Goal: Navigation & Orientation: Find specific page/section

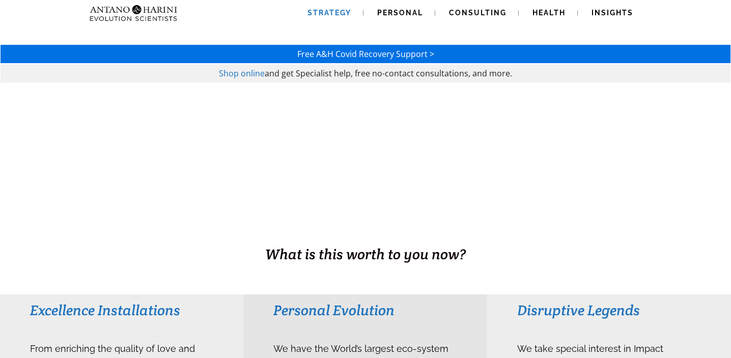
click at [338, 12] on span "Strategy" at bounding box center [329, 13] width 44 height 8
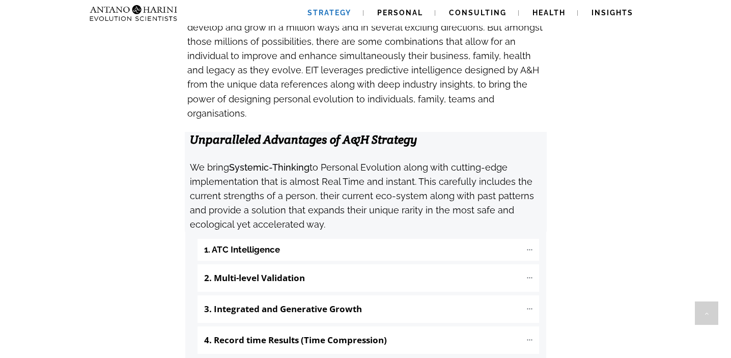
scroll to position [1011, 0]
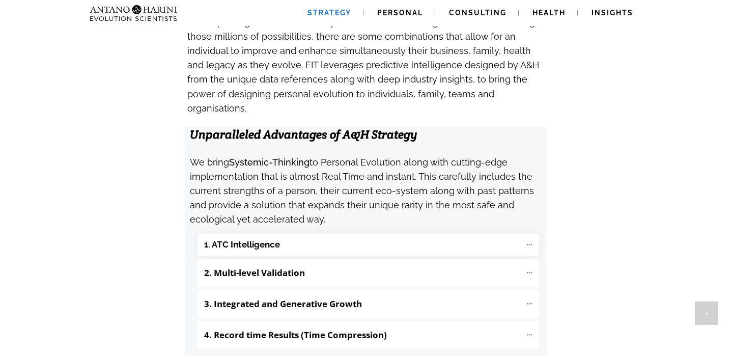
click at [530, 240] on icon at bounding box center [529, 244] width 9 height 9
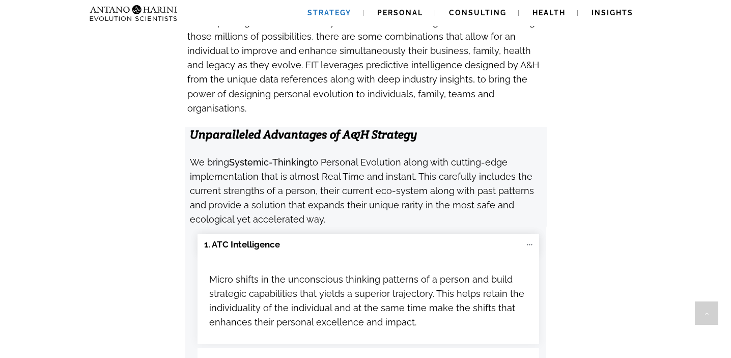
click at [532, 240] on icon at bounding box center [529, 244] width 9 height 9
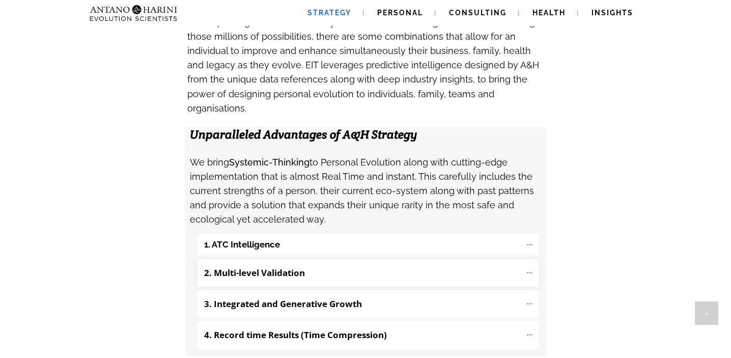
click at [529, 268] on icon at bounding box center [529, 272] width 9 height 9
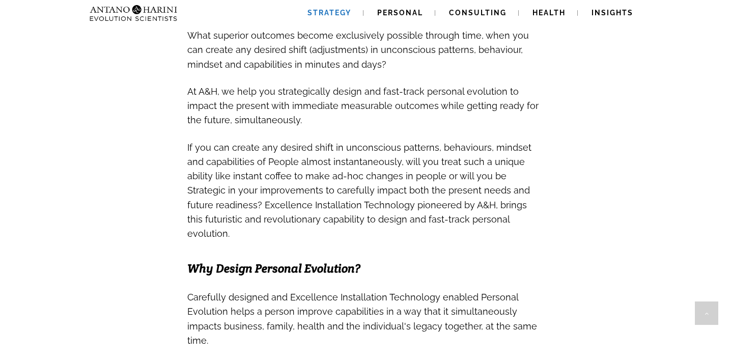
scroll to position [0, 0]
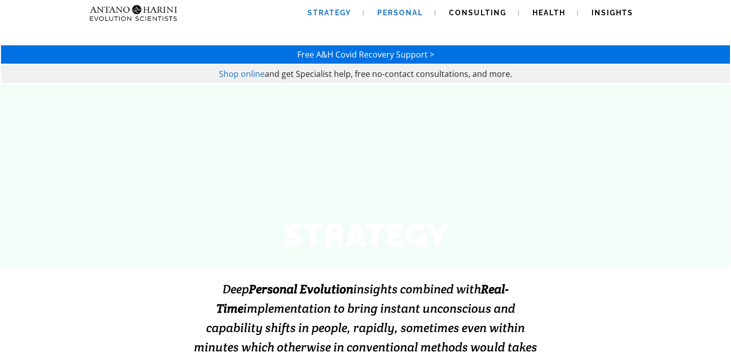
click at [391, 12] on span "Personal" at bounding box center [400, 13] width 46 height 8
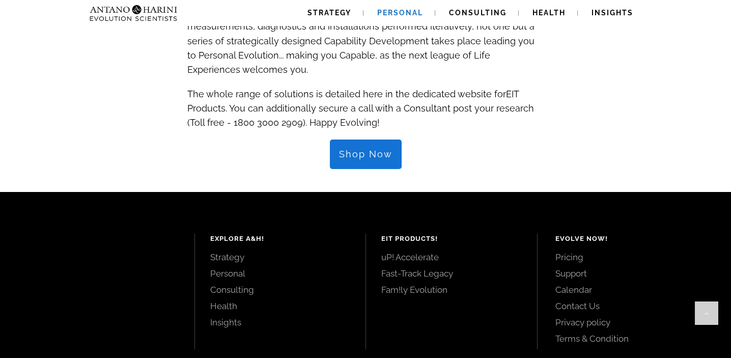
scroll to position [1124, 0]
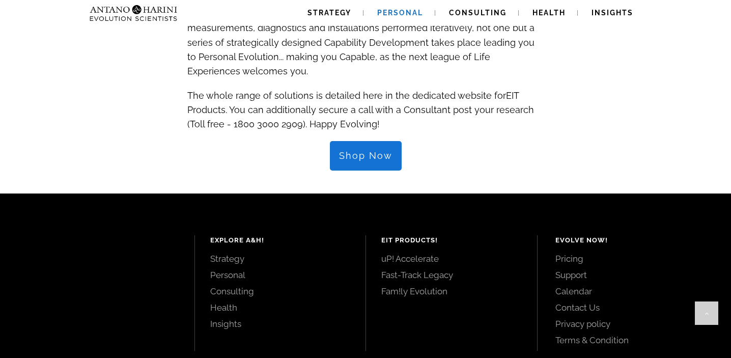
click at [350, 150] on span "Shop Now" at bounding box center [365, 155] width 53 height 11
click at [470, 13] on span "Consulting" at bounding box center [478, 13] width 58 height 8
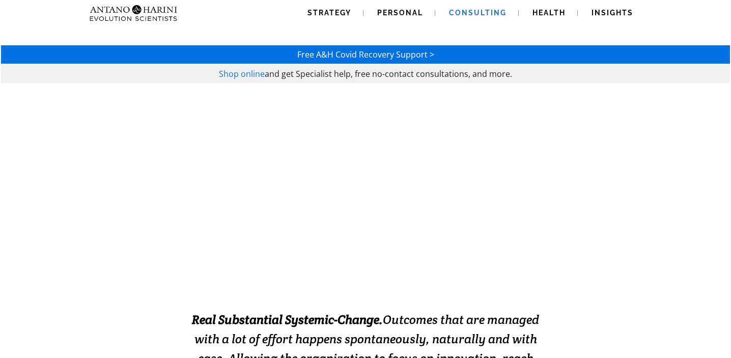
click at [162, 17] on img at bounding box center [134, 13] width 96 height 26
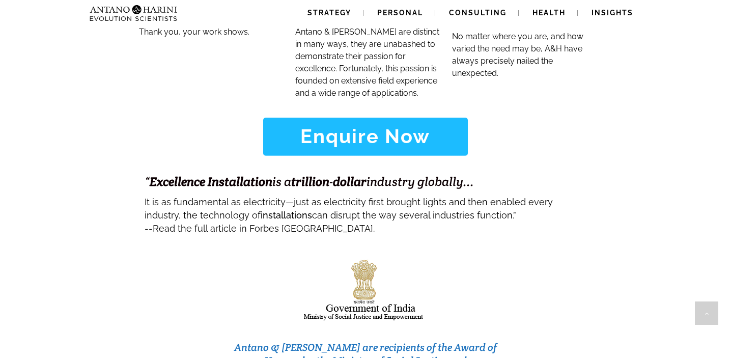
scroll to position [4377, 0]
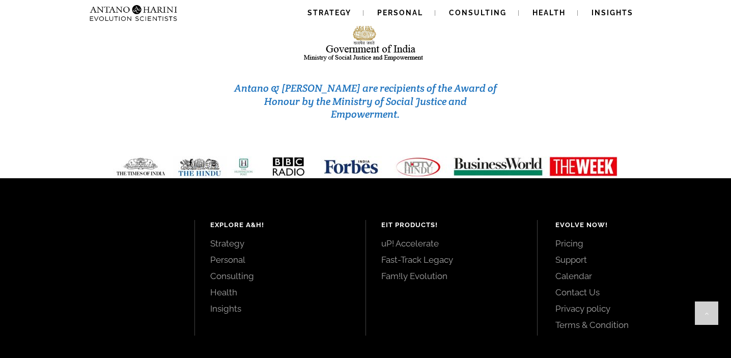
click at [561, 287] on link "Contact Us" at bounding box center [631, 292] width 153 height 11
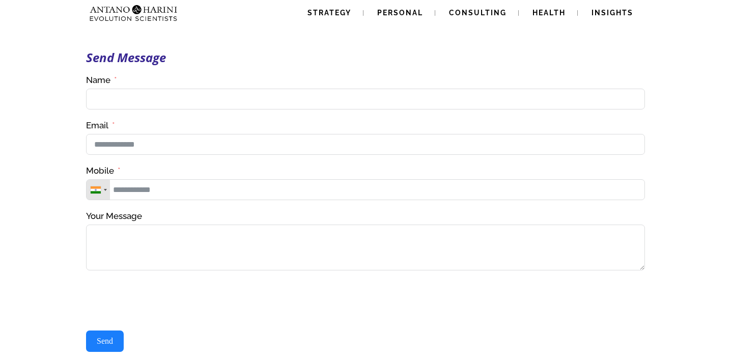
click at [164, 12] on img at bounding box center [134, 13] width 96 height 26
